Goal: Communication & Community: Answer question/provide support

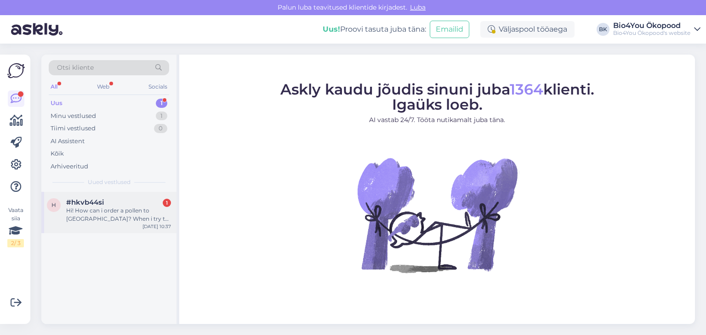
click at [130, 204] on div "#hkvb44si 1" at bounding box center [118, 203] width 105 height 8
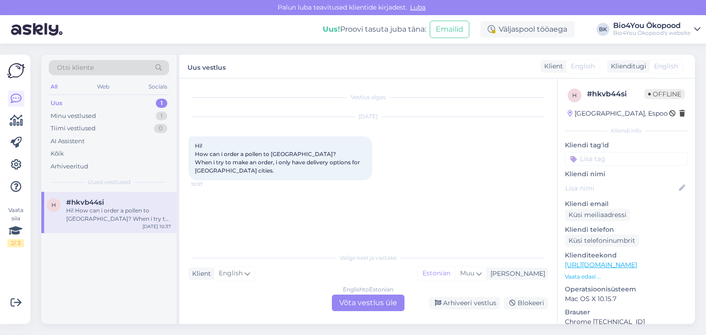
click at [369, 301] on div "English to Estonian Võta vestlus üle" at bounding box center [368, 303] width 73 height 17
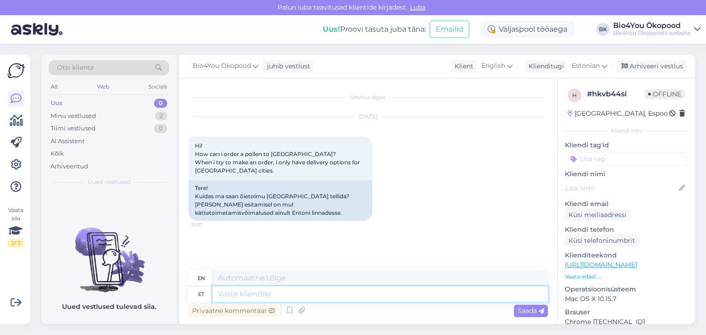
click at [357, 298] on textarea at bounding box center [379, 295] width 335 height 16
type textarea "Tere!"
type textarea "Hello!"
type textarea "Tere! Peaksite"
type textarea "Hello! You should"
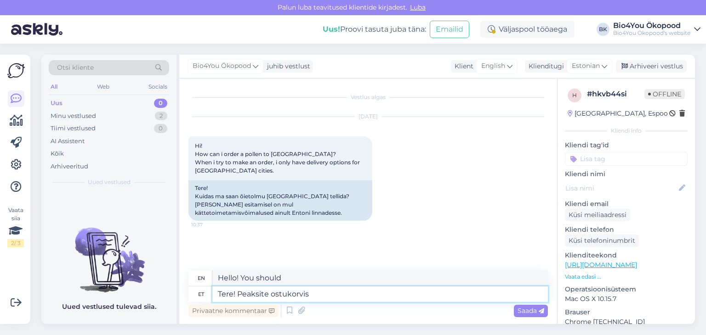
type textarea "Tere! Peaksite ostukorvis v"
type textarea "Hello! You should add to cart"
type textarea "Tere! Peaksite ostukorvis valima"
type textarea "Hello! You should select in the shopping cart"
type textarea "Tere! Peaksite ostukorvis valima sobiva S"
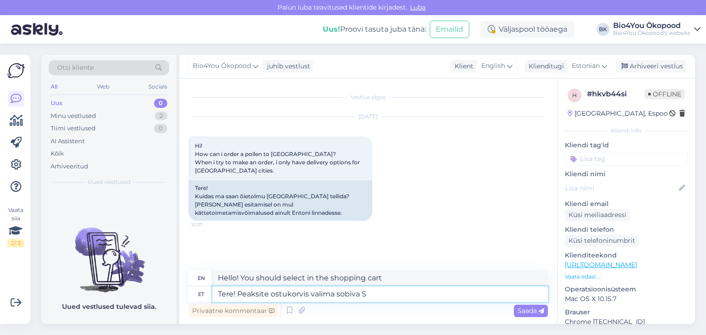
type textarea "Hello! You should choose the appropriate one in the shopping cart"
type textarea "Tere! Peaksite ostukorvis valima sobiva s"
type textarea "Hello! You should choose the appropriate one in the shopping cart."
type textarea "Tere! Peaksite ostukorvis valima sobiva sihtriigi, s"
type textarea "Hello! You should select the appropriate destination country in the shopping ca…"
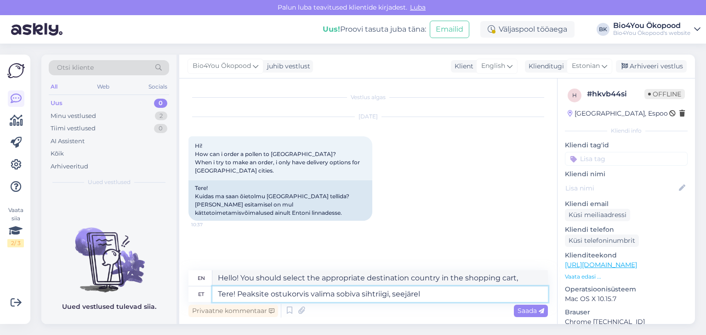
type textarea "Tere! Peaksite ostukorvis valima sobiva sihtriigi, seejärel k"
type textarea "Hello! You should select the appropriate destination country in the shopping ca…"
type textarea "Tere! Peaksite ostukorvis valima sobiva sihtriigi, seejärel kuvab"
type textarea "Hello! You should select the appropriate destination country in the shopping ca…"
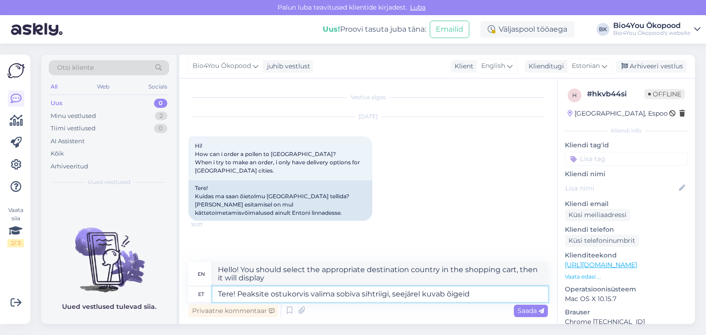
type textarea "Tere! Peaksite ostukorvis valima sobiva sihtriigi, seejärel kuvab õigeid"
type textarea "Hello! You should select the appropriate destination country in the shopping ca…"
type textarea "Tere! Peaksite ostukorvis valima sobiva sihtriigi, seejärel kuvab õigeid saatm"
type textarea "Hello! You should select the appropriate destination country in the shopping ca…"
type textarea "Tere! Peaksite ostukorvis valima sobiva sihtriigi, seejärel kuvab õigeid saatmi…"
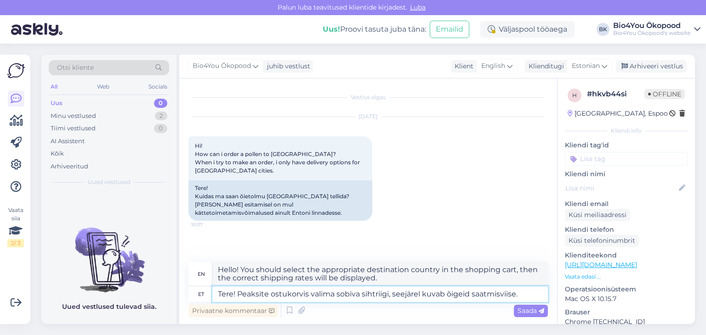
type textarea "Hello! You should select the appropriate destination country in the shopping ca…"
type textarea "Tere! Peaksite ostukorvis valima sobiva sihtriigi, seejärel kuvab õigeid saatmi…"
click at [528, 310] on span "Saada" at bounding box center [530, 311] width 27 height 8
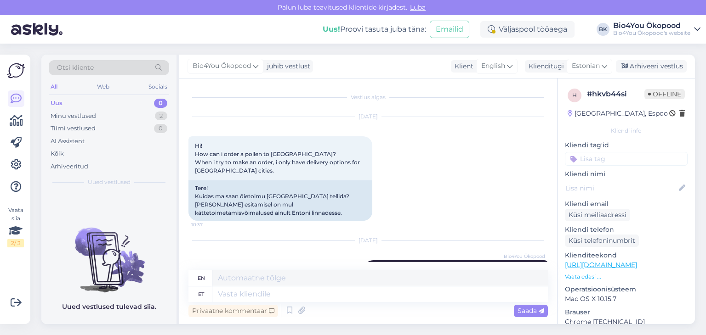
scroll to position [68, 0]
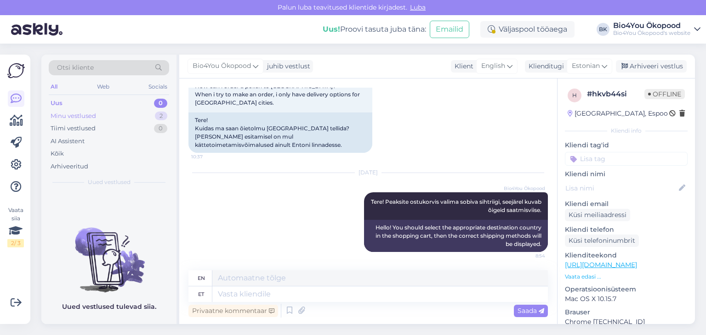
click at [80, 114] on div "Minu vestlused" at bounding box center [73, 116] width 45 height 9
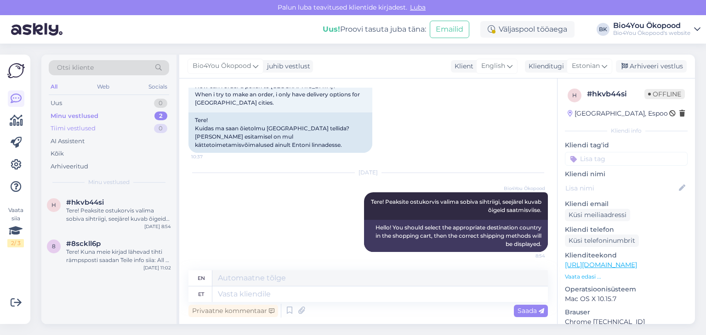
click at [79, 129] on div "Tiimi vestlused" at bounding box center [73, 128] width 45 height 9
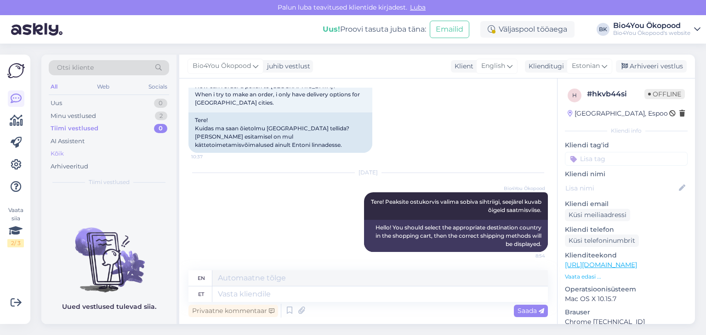
click at [58, 155] on div "Kõik" at bounding box center [57, 153] width 13 height 9
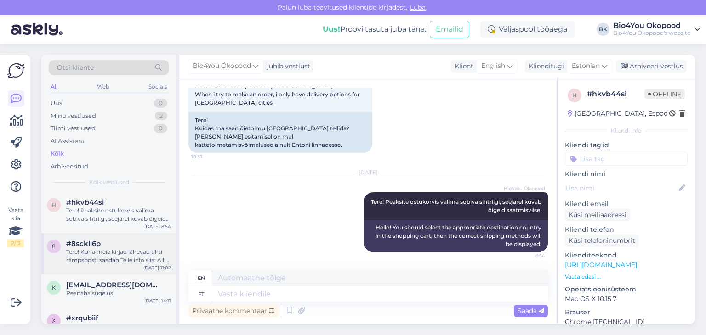
click at [132, 261] on div "Tere! Kuna meie kirjad lähevad tihti rämpsposti saadan Teile info siia: All of …" at bounding box center [118, 256] width 105 height 17
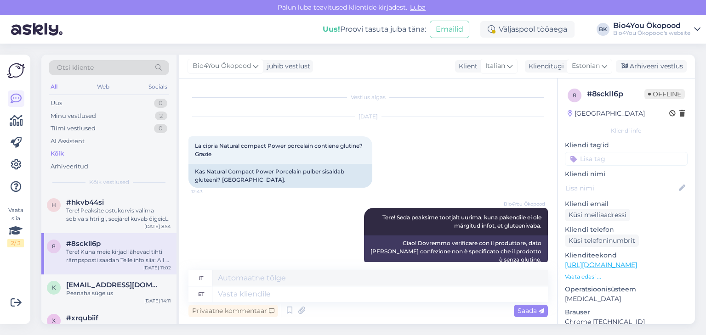
scroll to position [283, 0]
